Goal: Navigation & Orientation: Find specific page/section

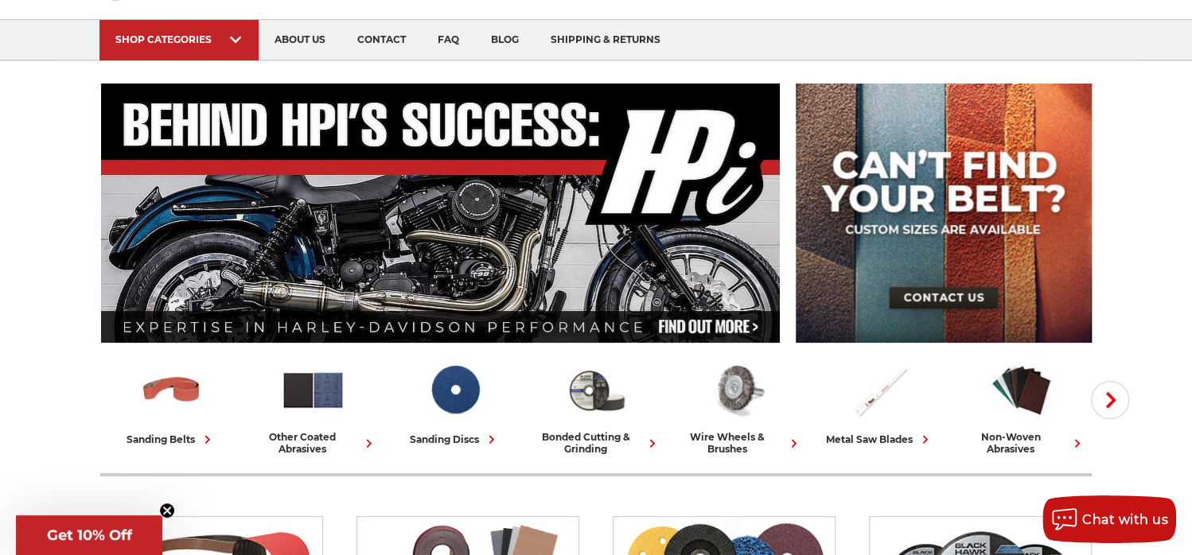
scroll to position [159, 0]
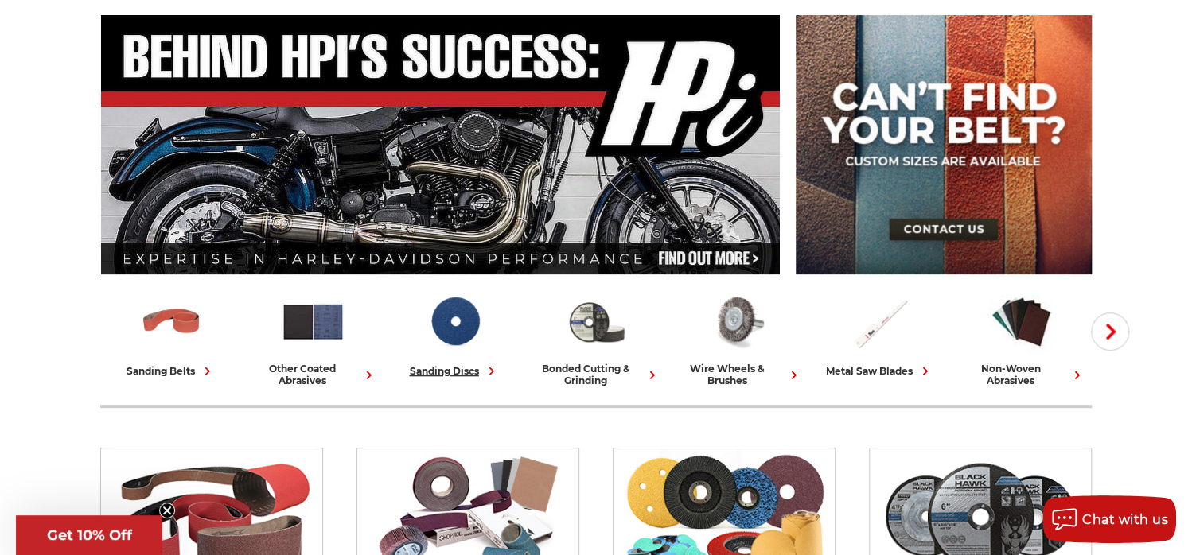
click at [421, 363] on div "sanding discs" at bounding box center [455, 371] width 90 height 17
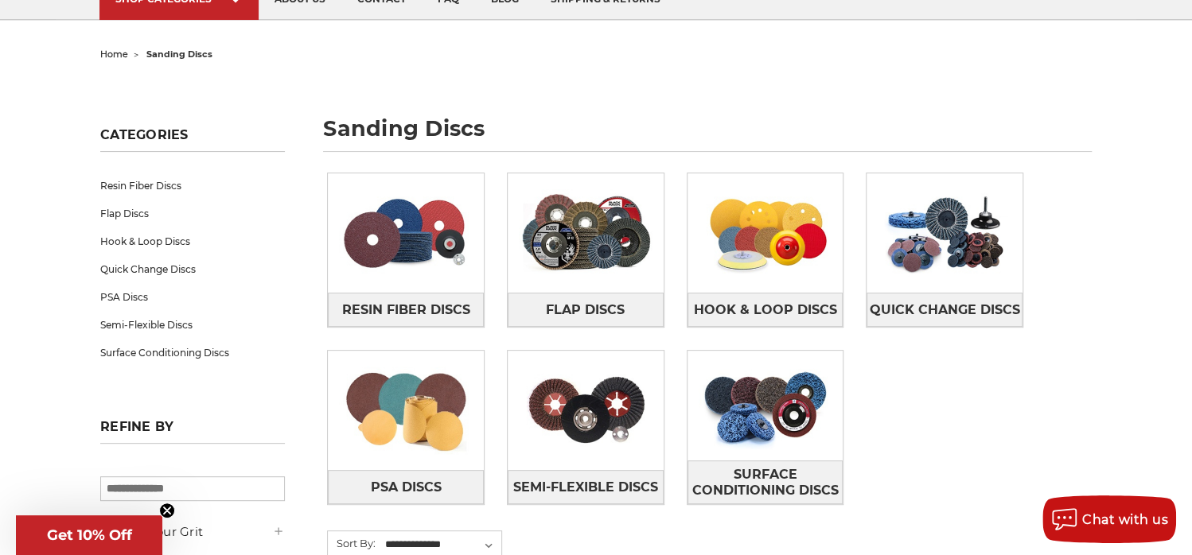
scroll to position [159, 0]
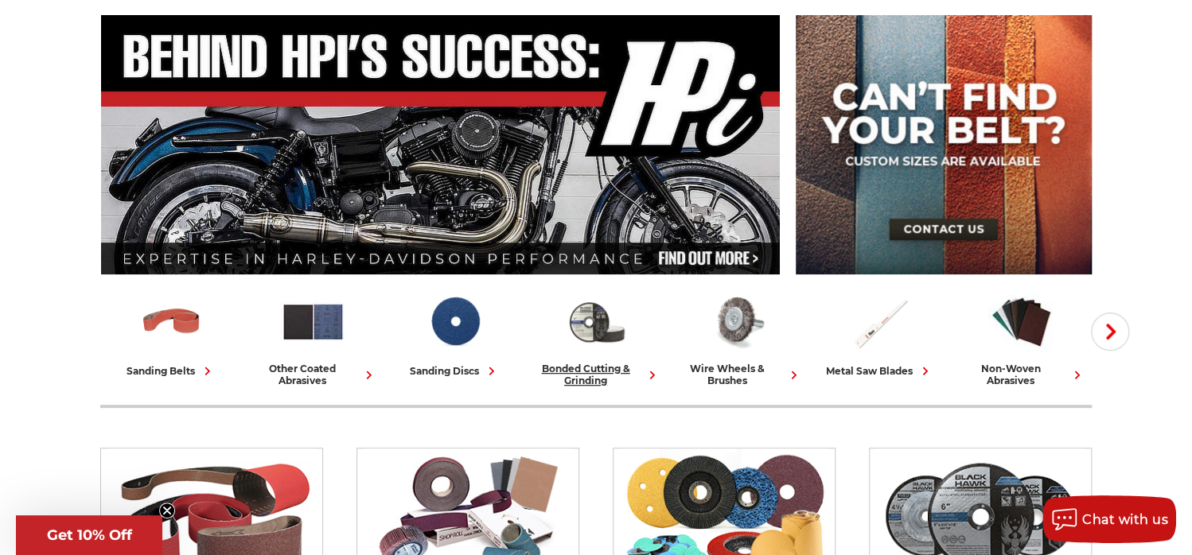
click at [577, 383] on div "bonded cutting & grinding" at bounding box center [595, 375] width 129 height 24
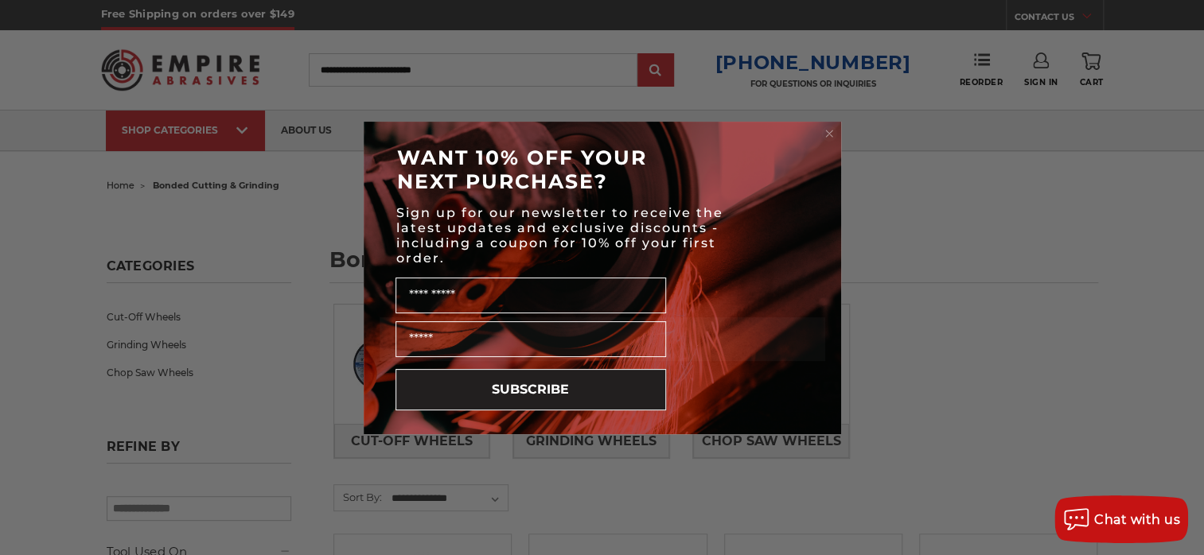
click at [821, 127] on icon "Close dialog" at bounding box center [829, 134] width 16 height 16
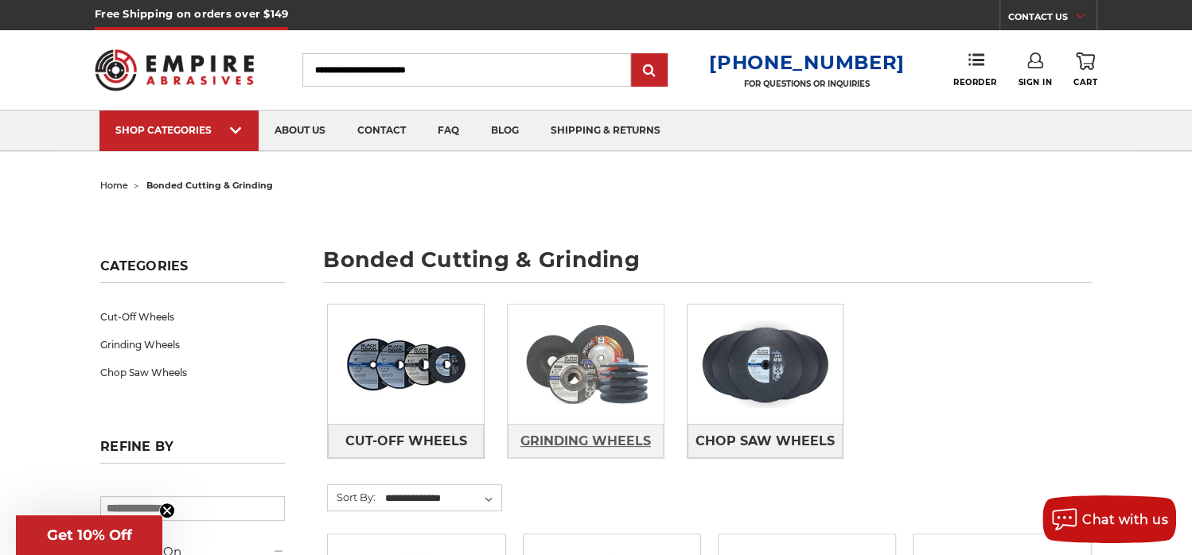
click at [543, 443] on span "Grinding Wheels" at bounding box center [585, 441] width 130 height 27
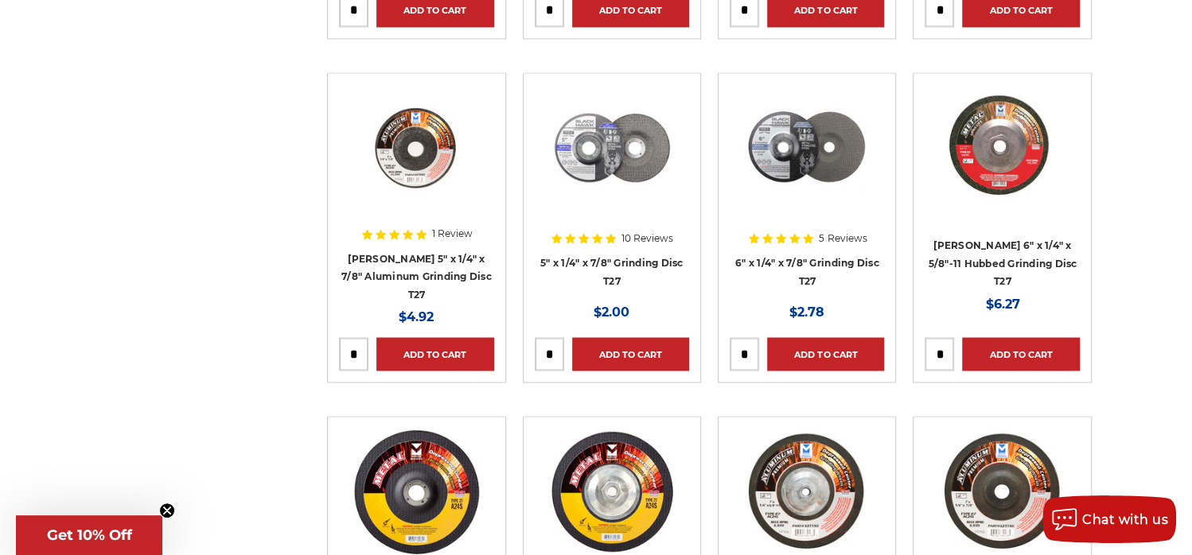
scroll to position [1353, 0]
